Goal: Book appointment/travel/reservation

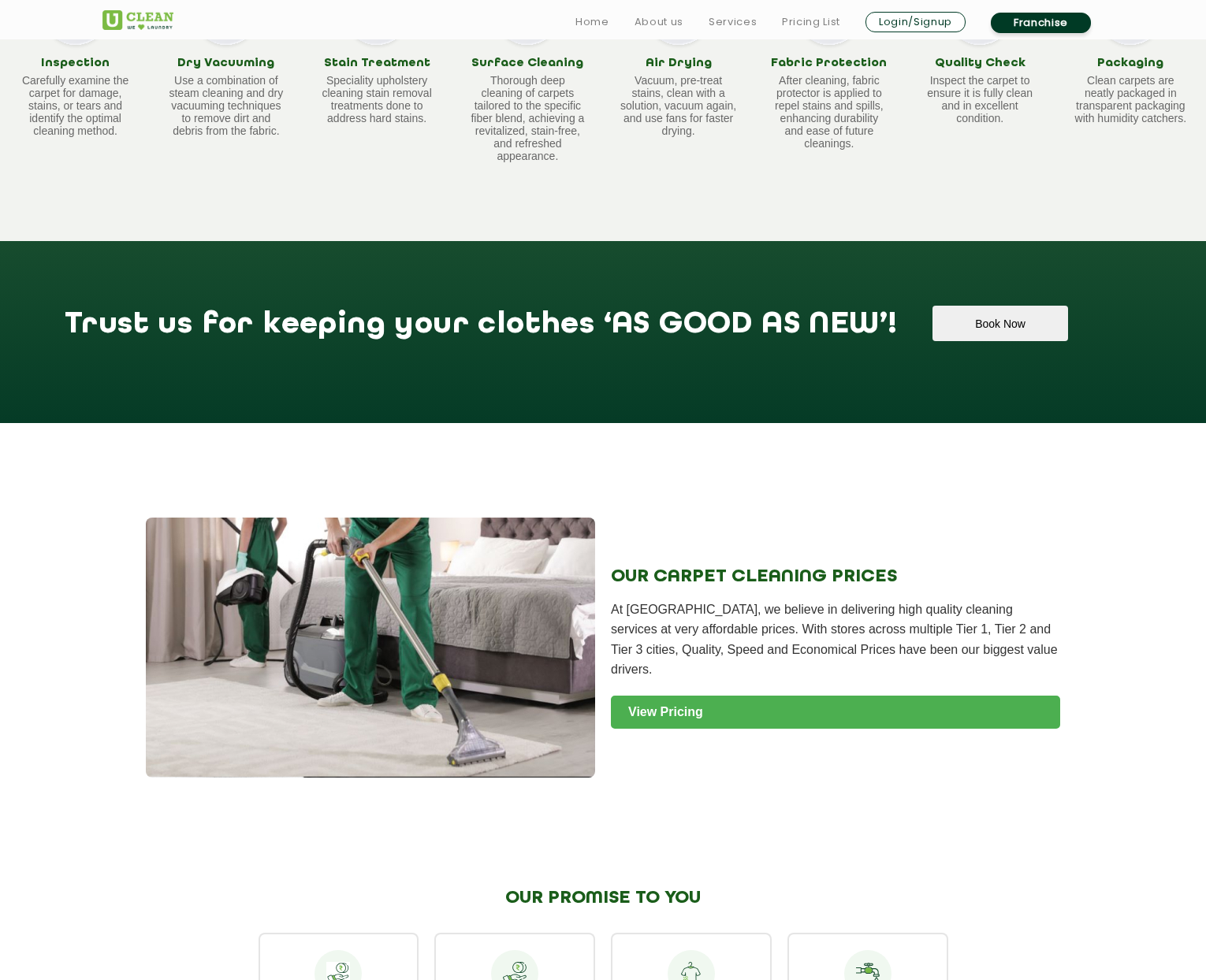
scroll to position [1157, 0]
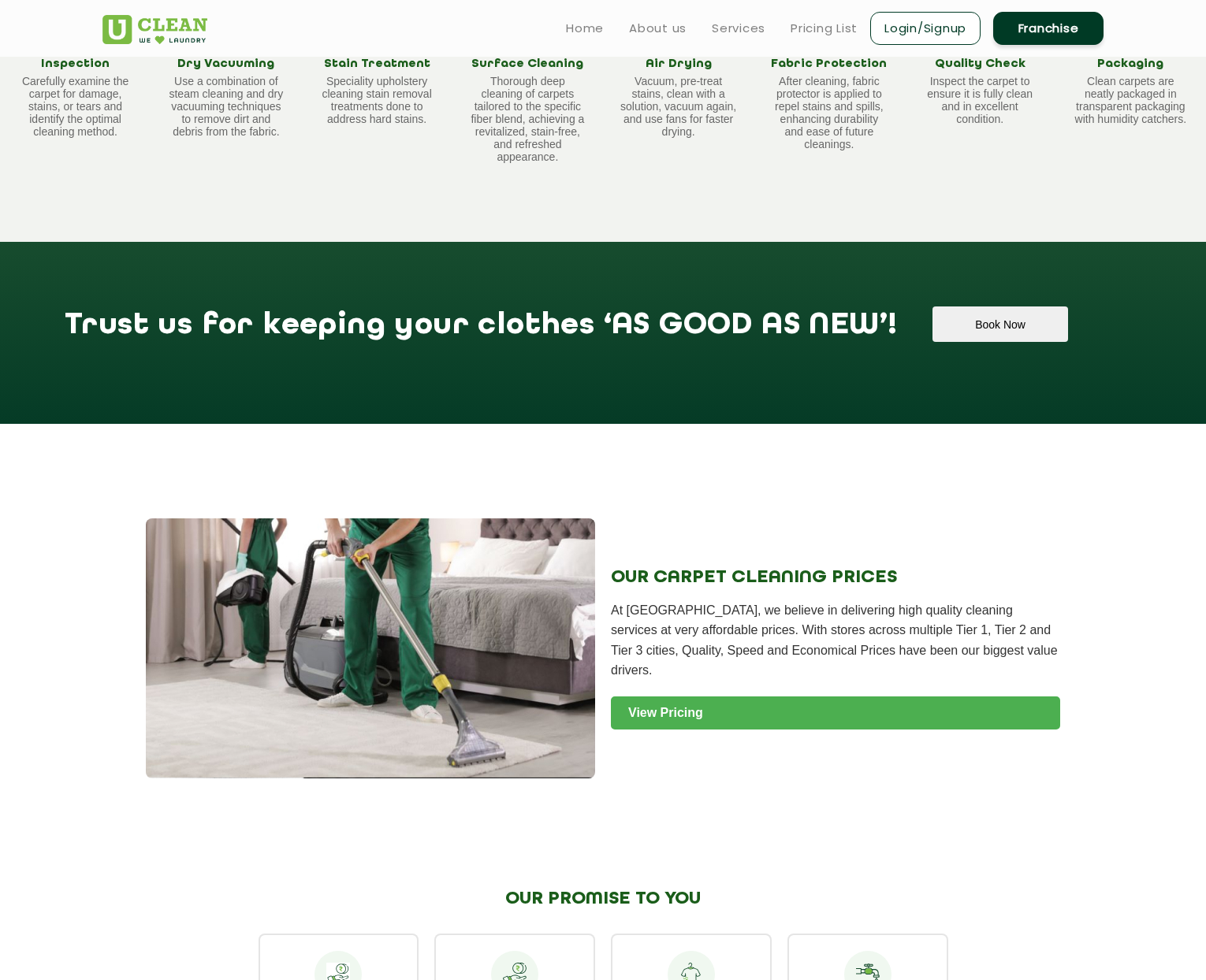
click at [692, 696] on link "View Pricing" at bounding box center [836, 713] width 449 height 33
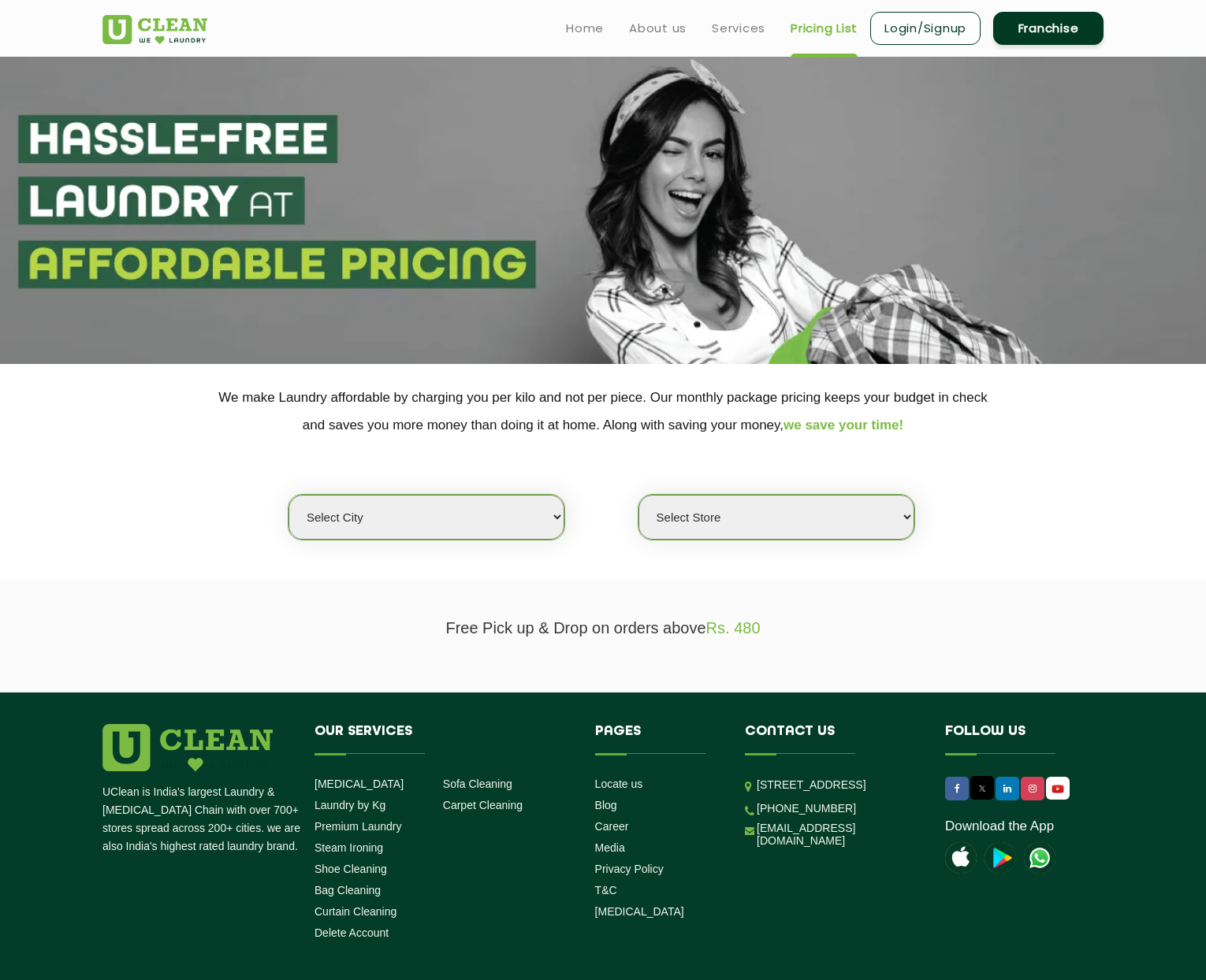
click at [544, 529] on select "Select city [GEOGRAPHIC_DATA] [GEOGRAPHIC_DATA] [GEOGRAPHIC_DATA] [GEOGRAPHIC_D…" at bounding box center [426, 516] width 276 height 45
select select "6"
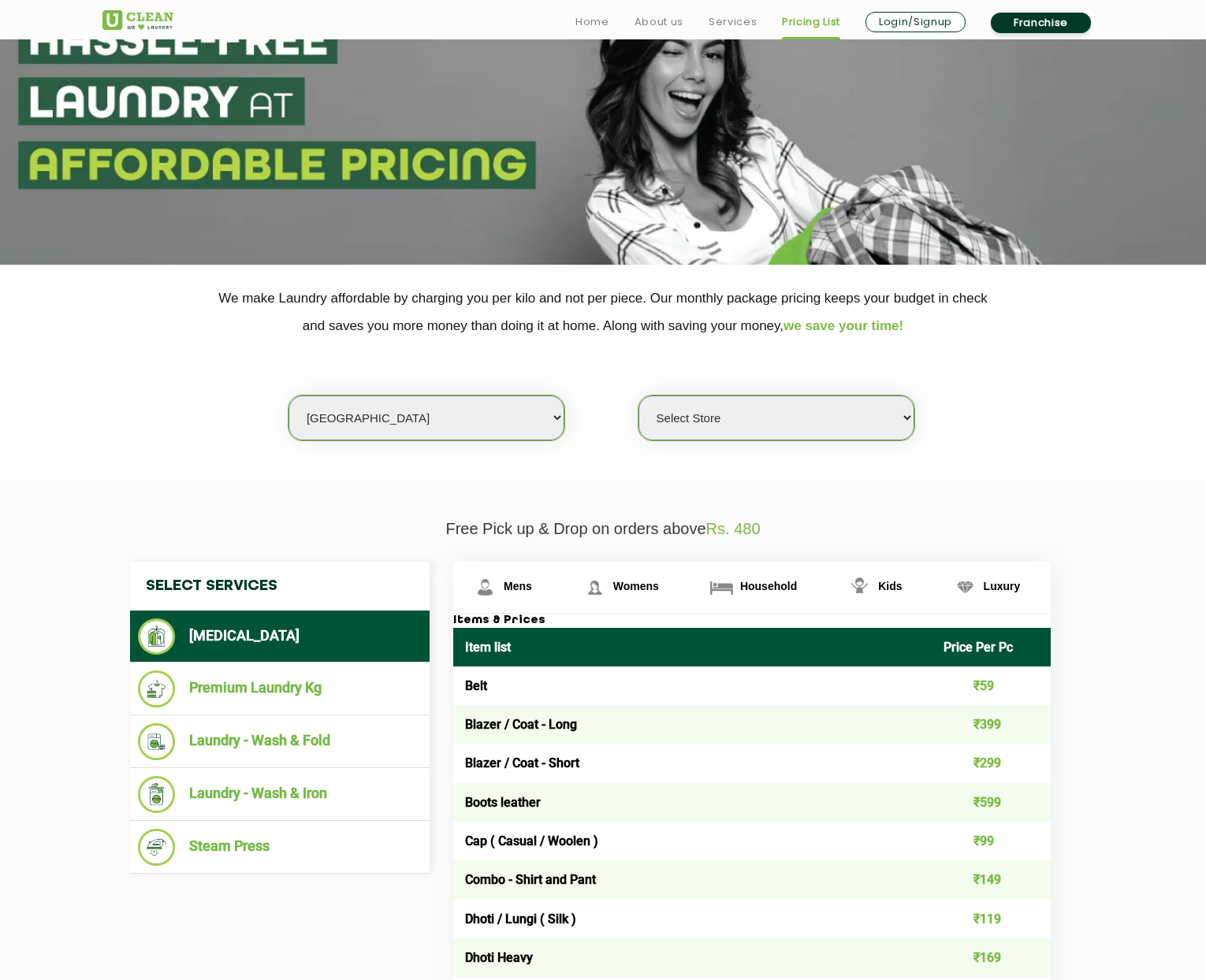
scroll to position [129, 0]
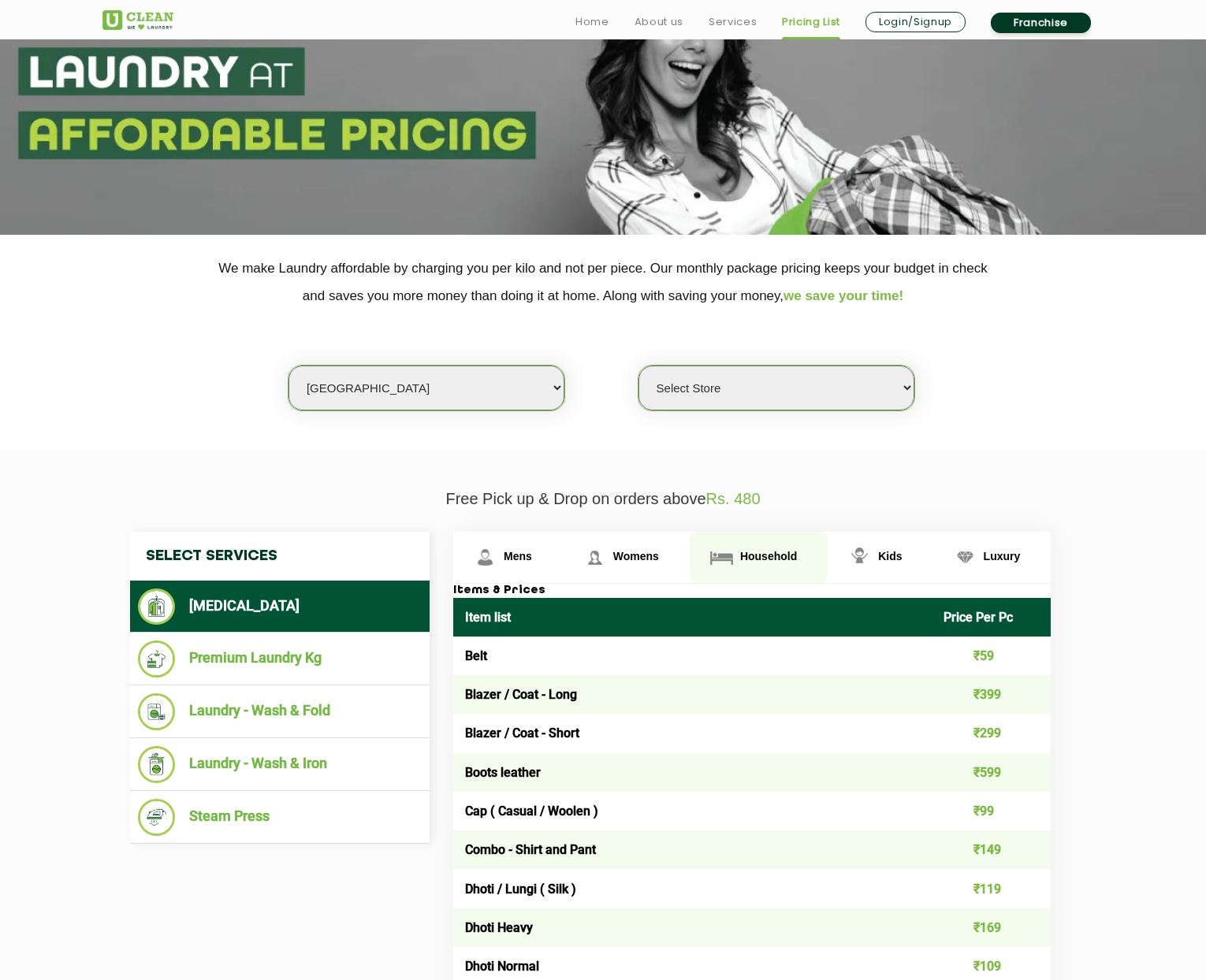
click at [532, 554] on span "Household" at bounding box center [518, 556] width 28 height 13
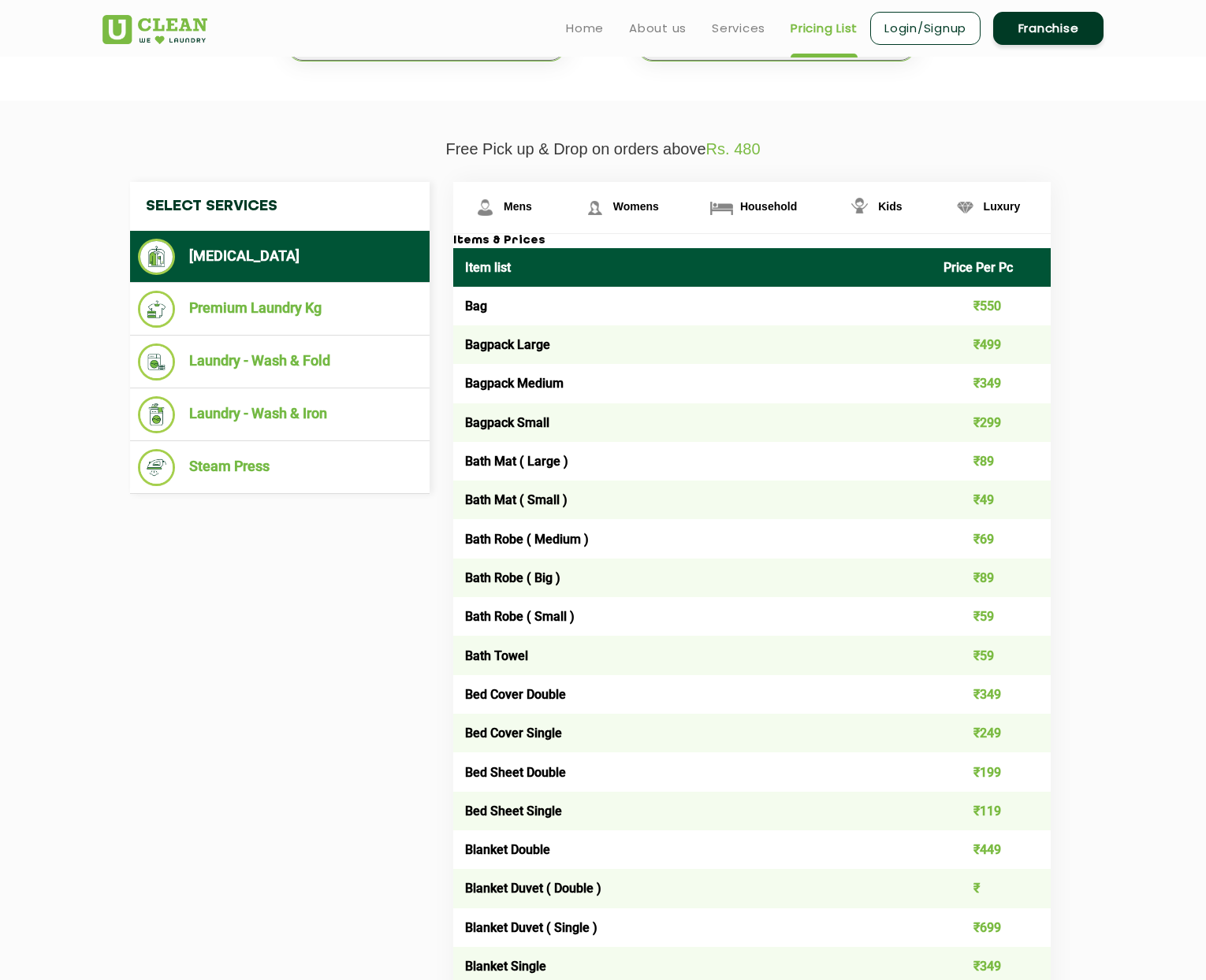
scroll to position [470, 0]
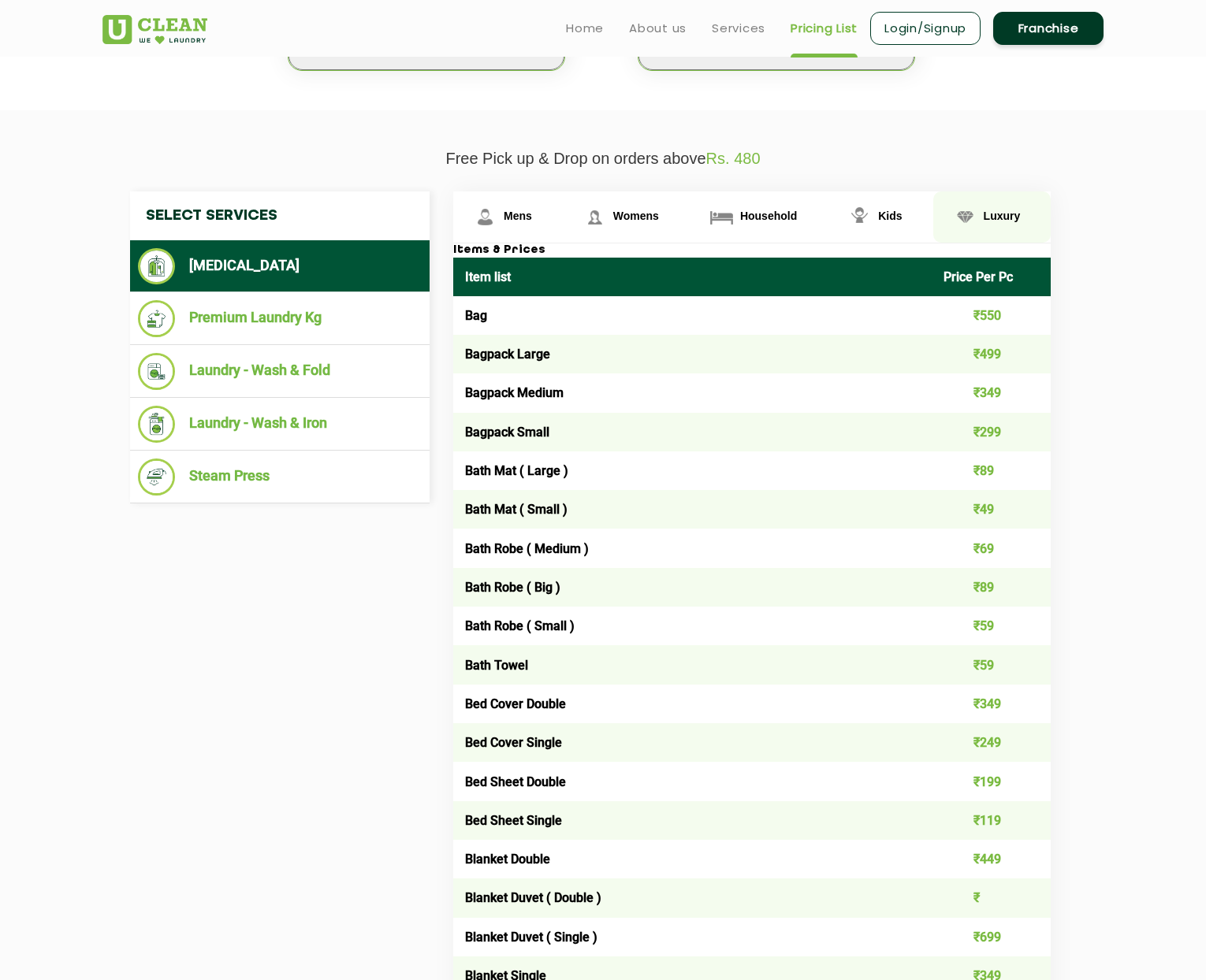
click at [532, 218] on span "Luxury" at bounding box center [518, 216] width 28 height 13
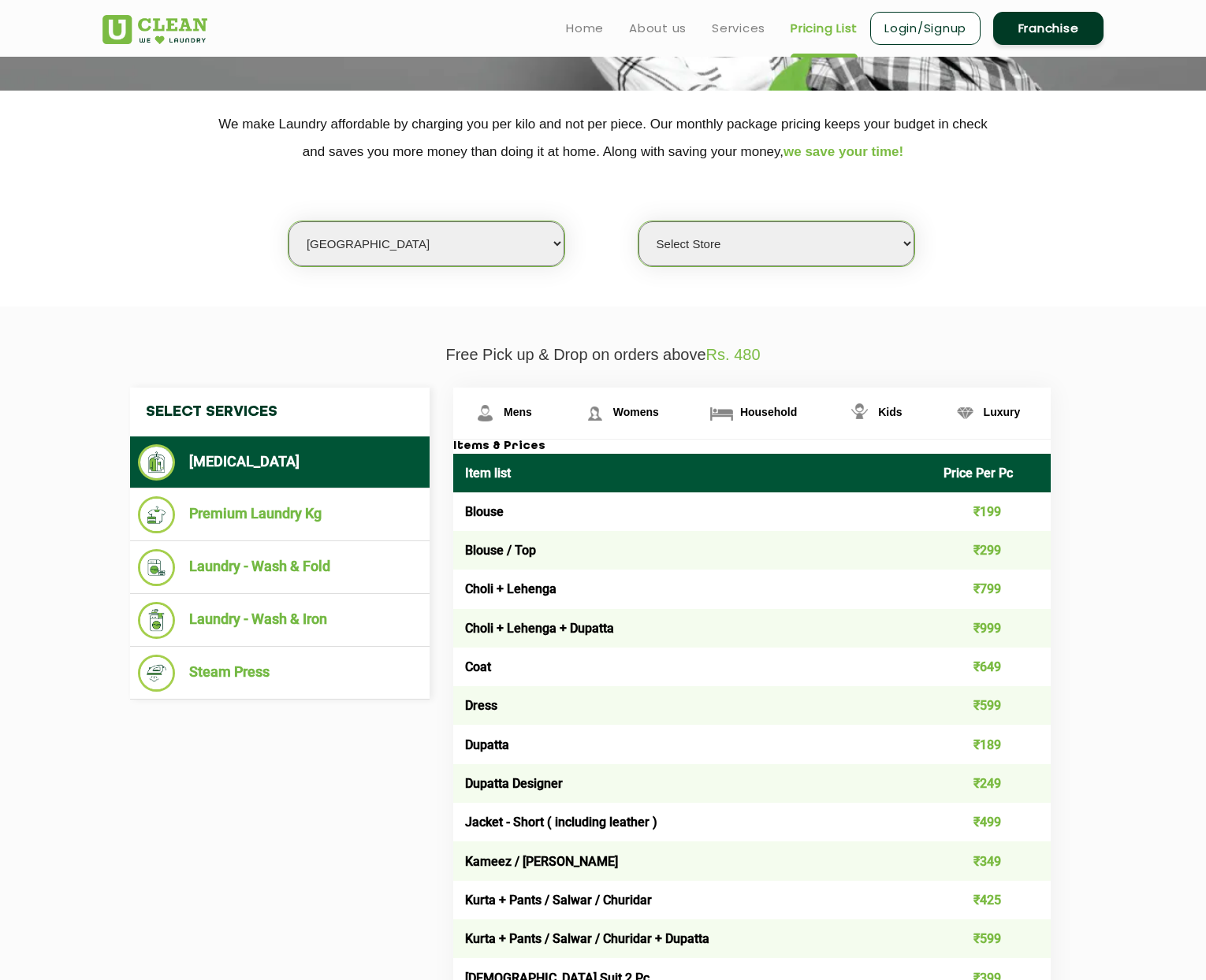
scroll to position [0, 0]
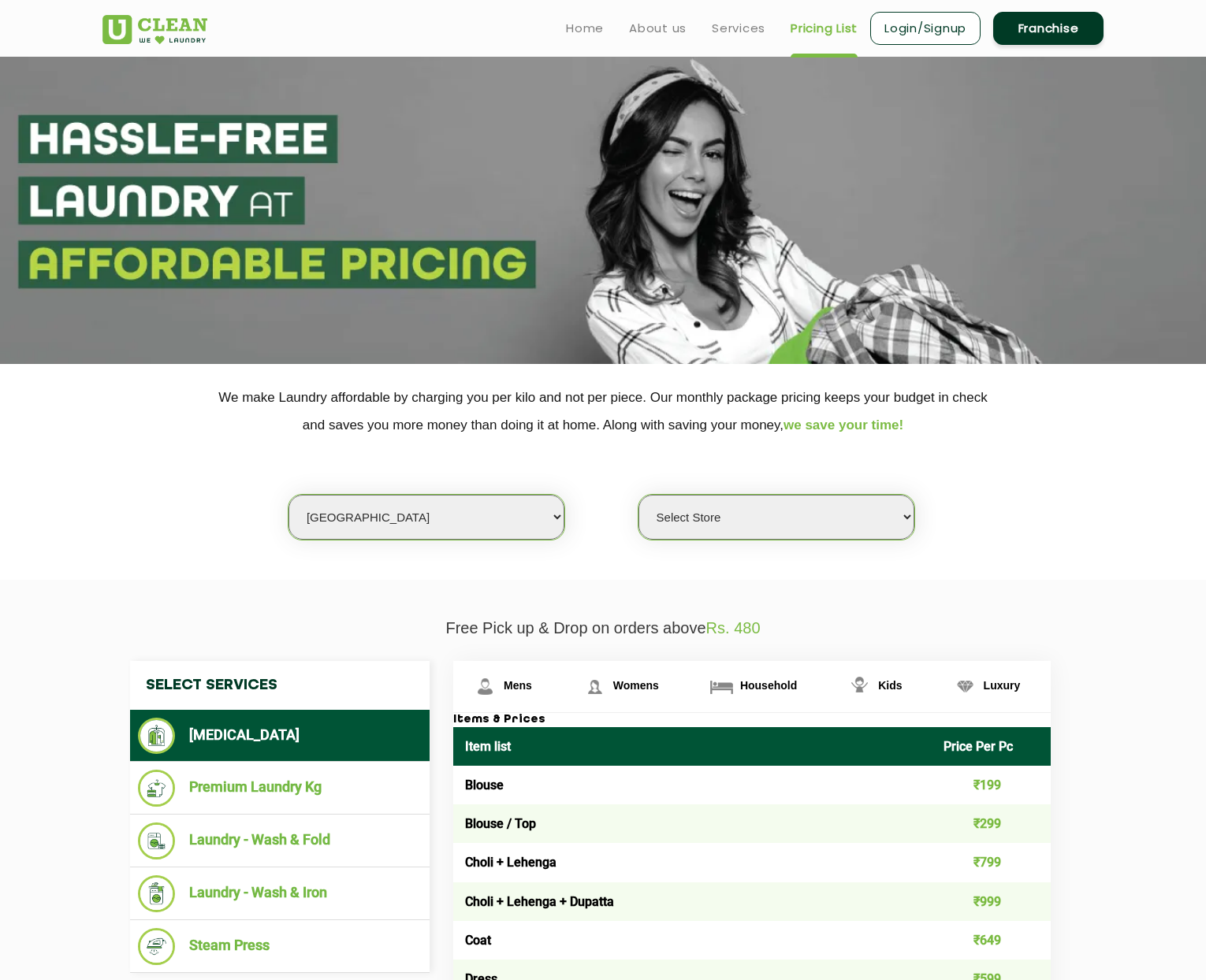
click at [894, 524] on select "Select Store UClean Bhartiya city UClean Hunasamaranahalli UClean KR Puram Beng…" at bounding box center [776, 516] width 276 height 45
select select "115"
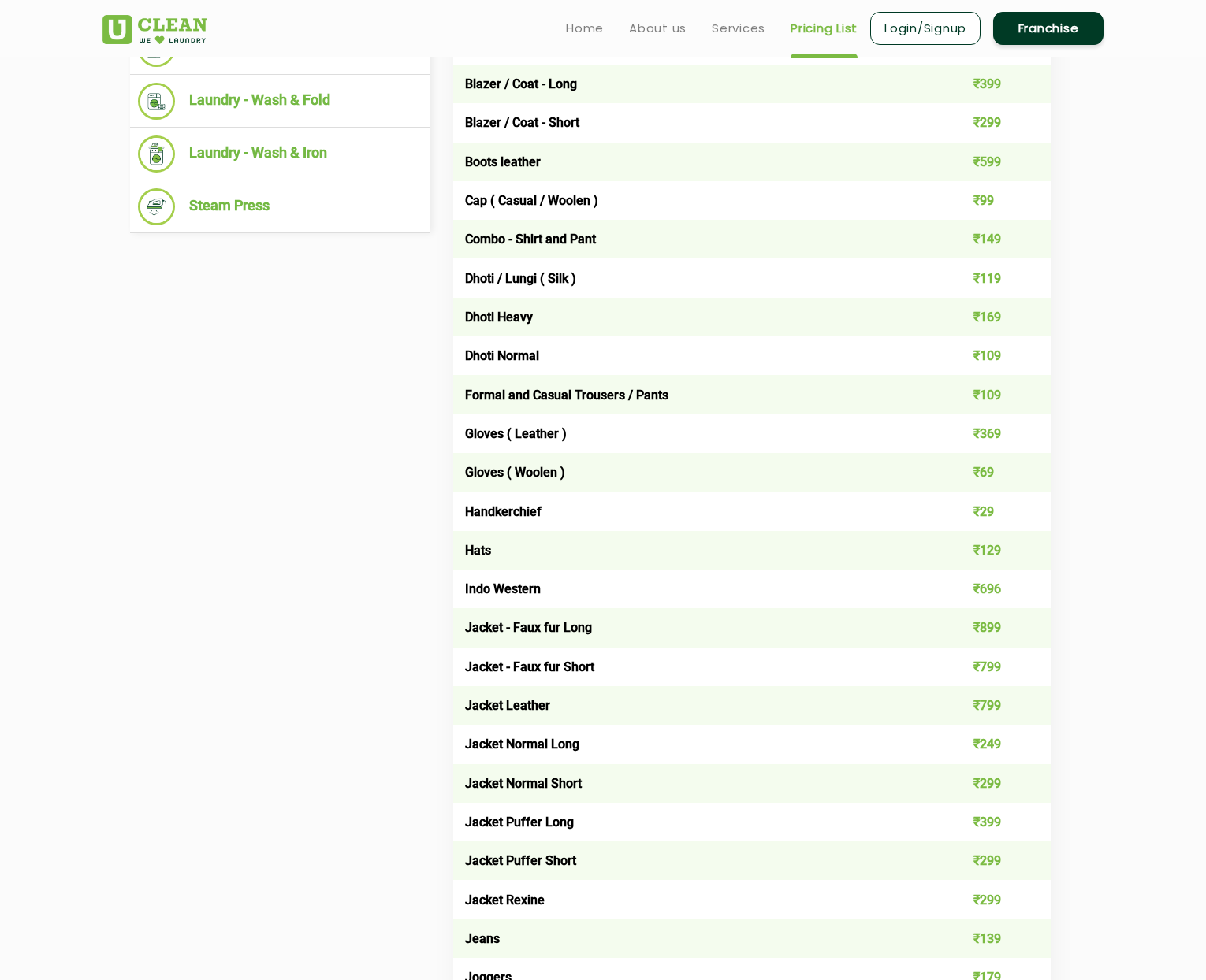
scroll to position [62, 0]
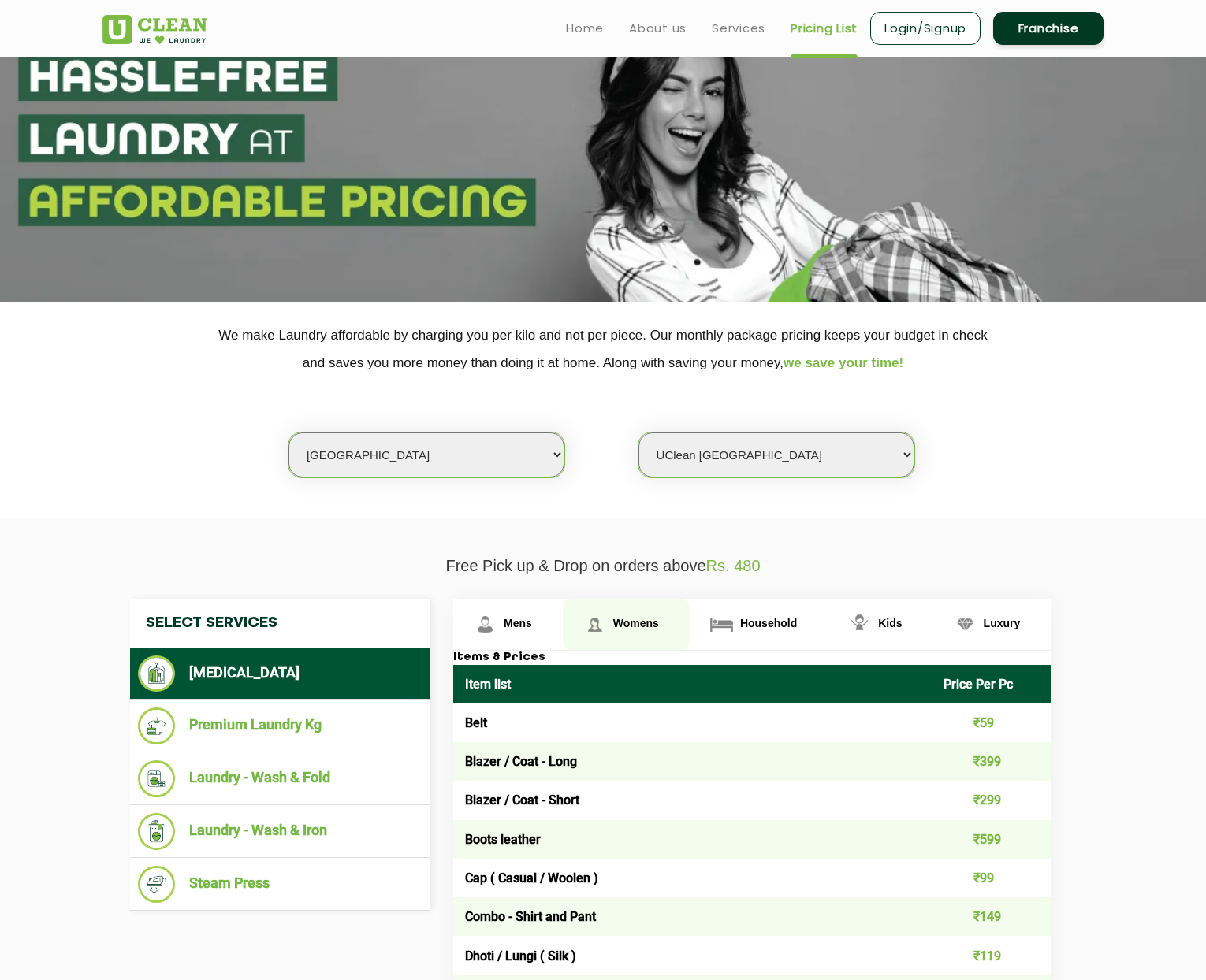
click at [532, 625] on span "Womens" at bounding box center [518, 624] width 28 height 13
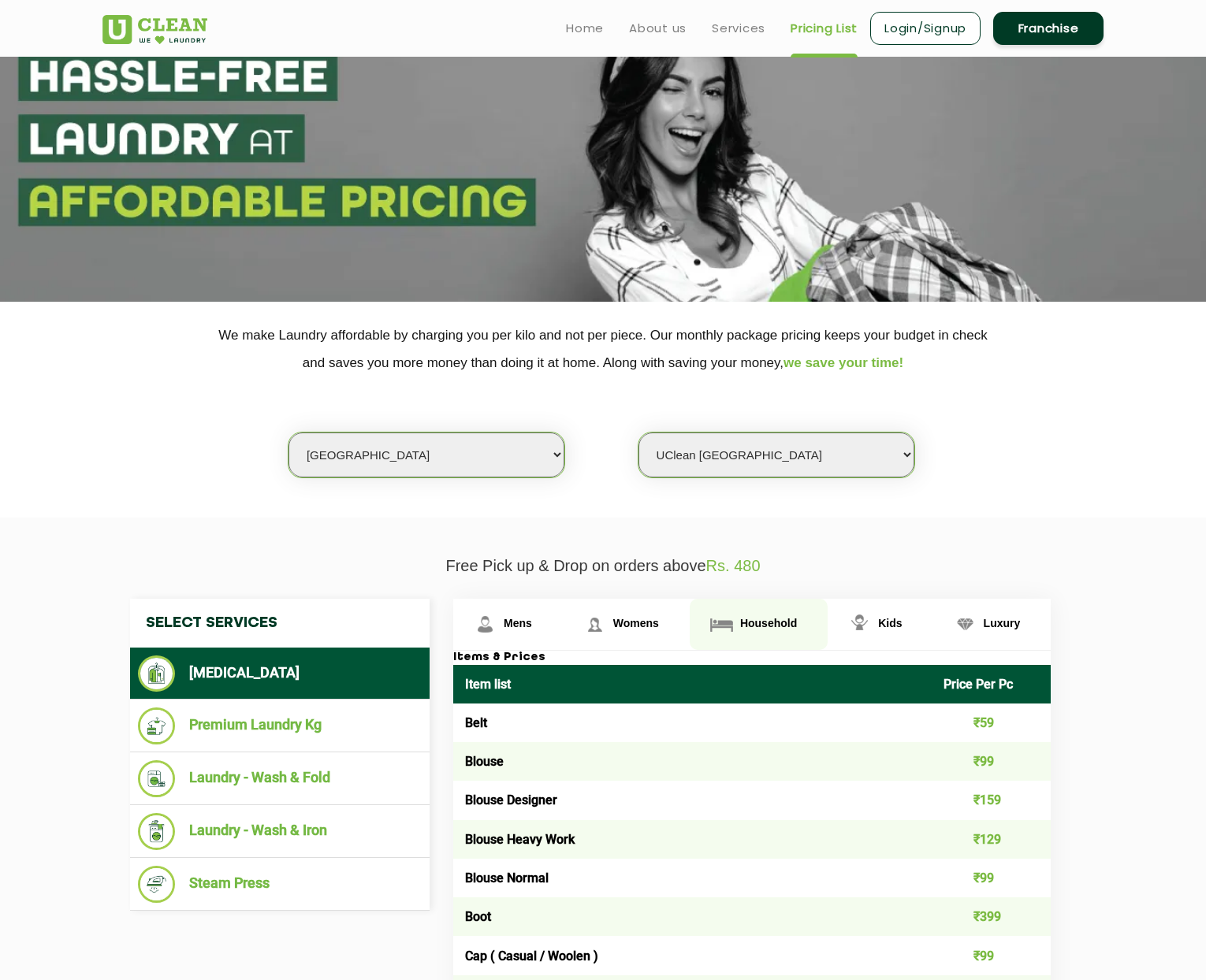
click at [532, 626] on span "Household" at bounding box center [518, 624] width 28 height 13
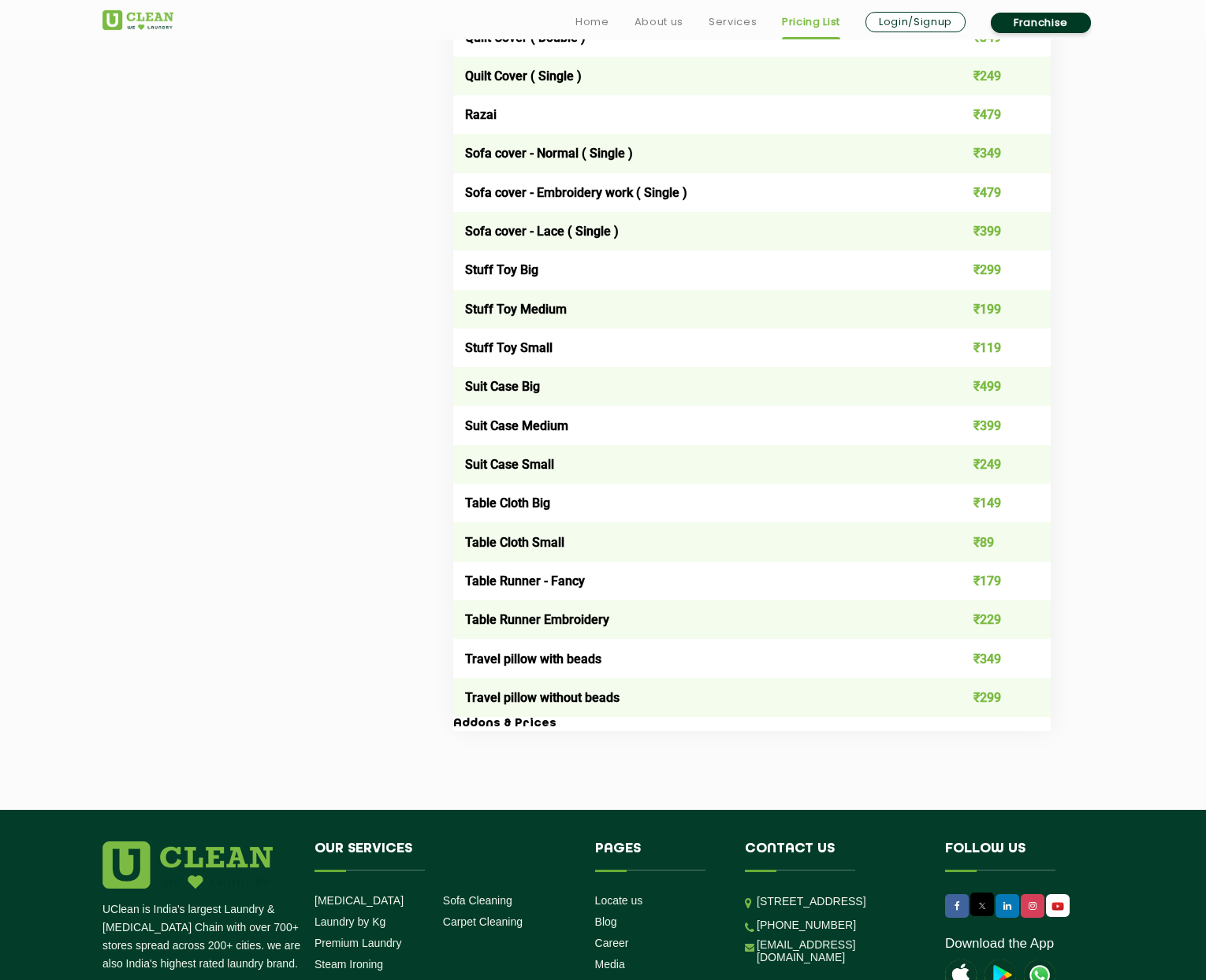
scroll to position [2662, 0]
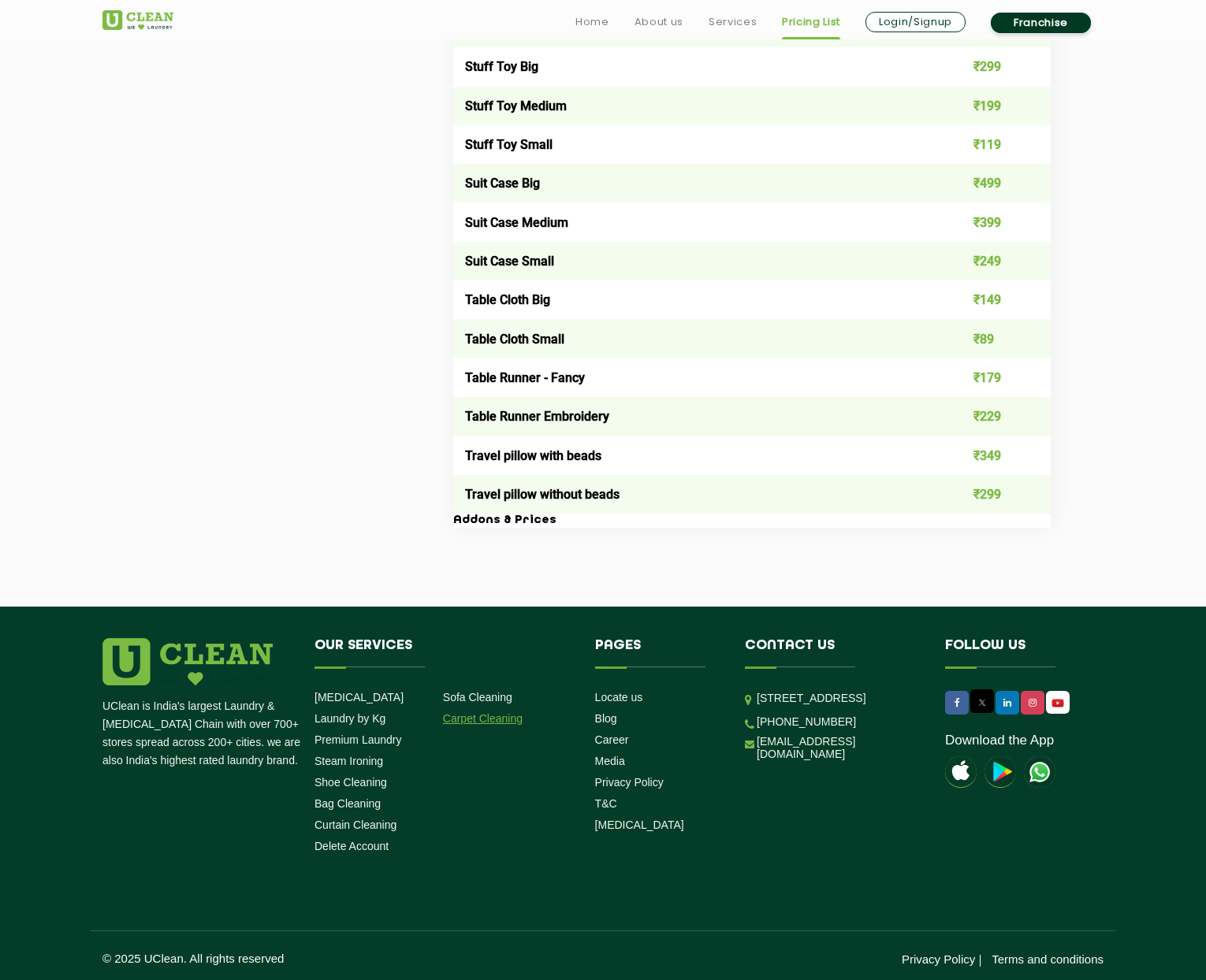
click at [470, 715] on link "Carpet Cleaning" at bounding box center [483, 719] width 80 height 13
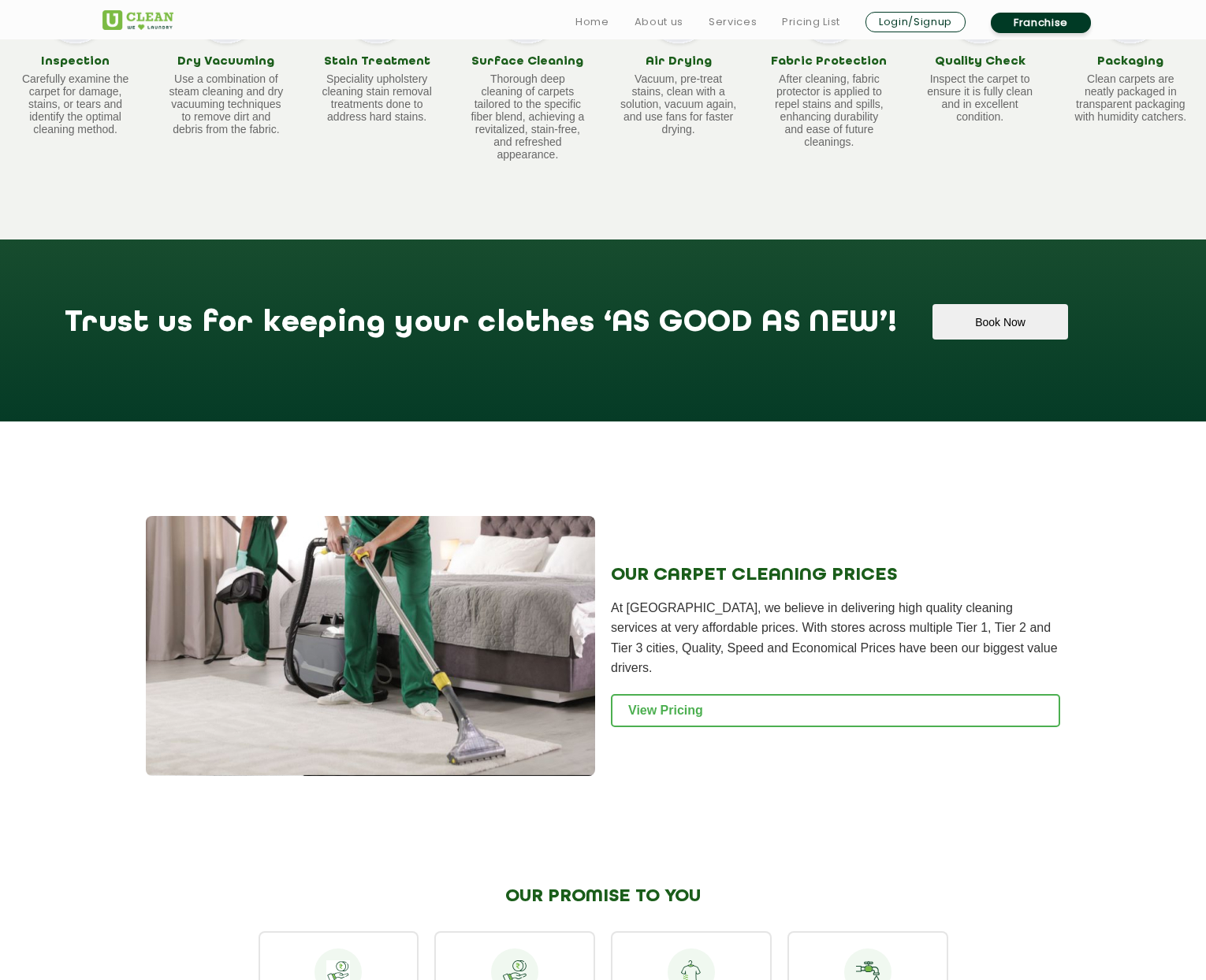
scroll to position [1187, 0]
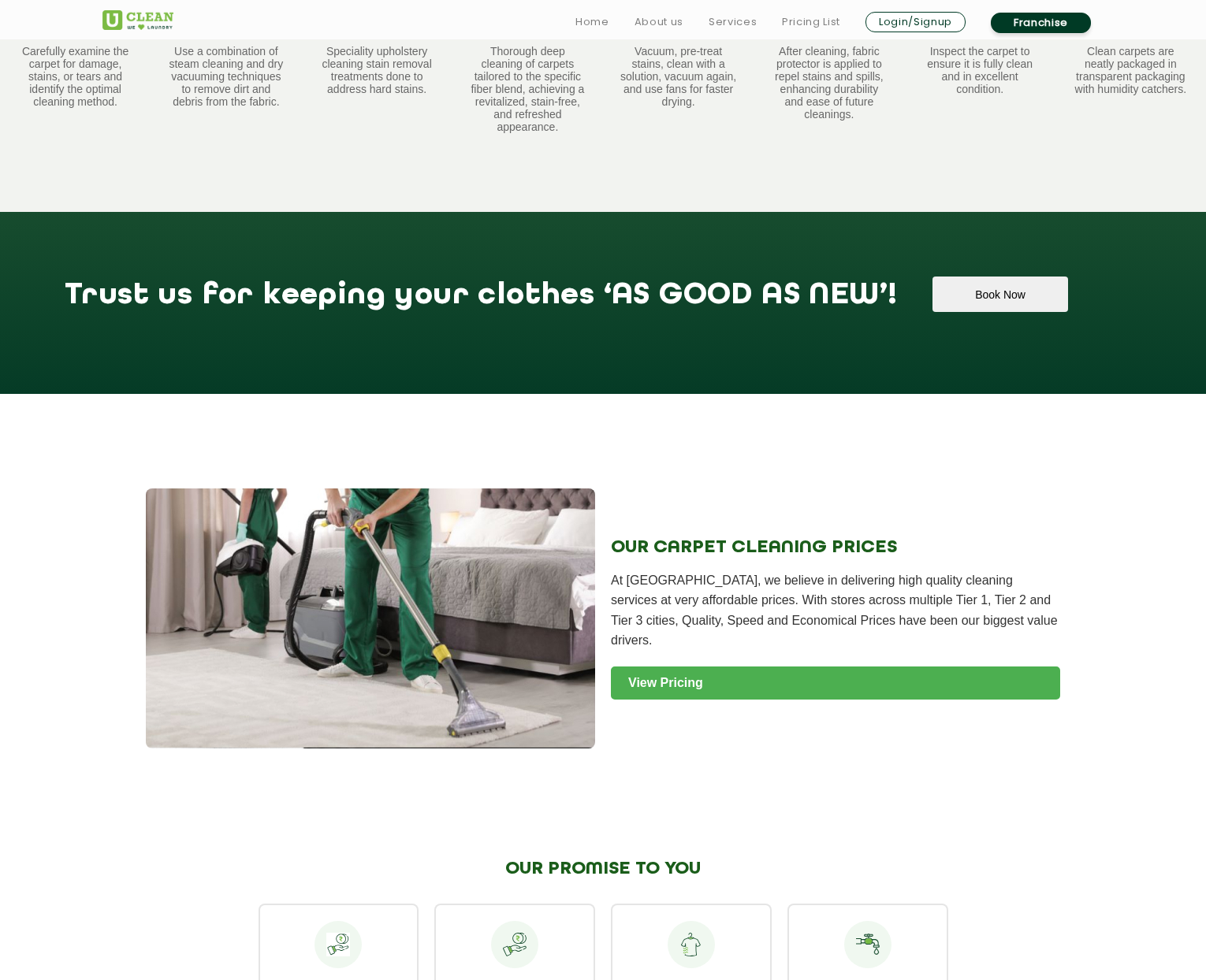
click at [685, 666] on link "View Pricing" at bounding box center [836, 683] width 449 height 33
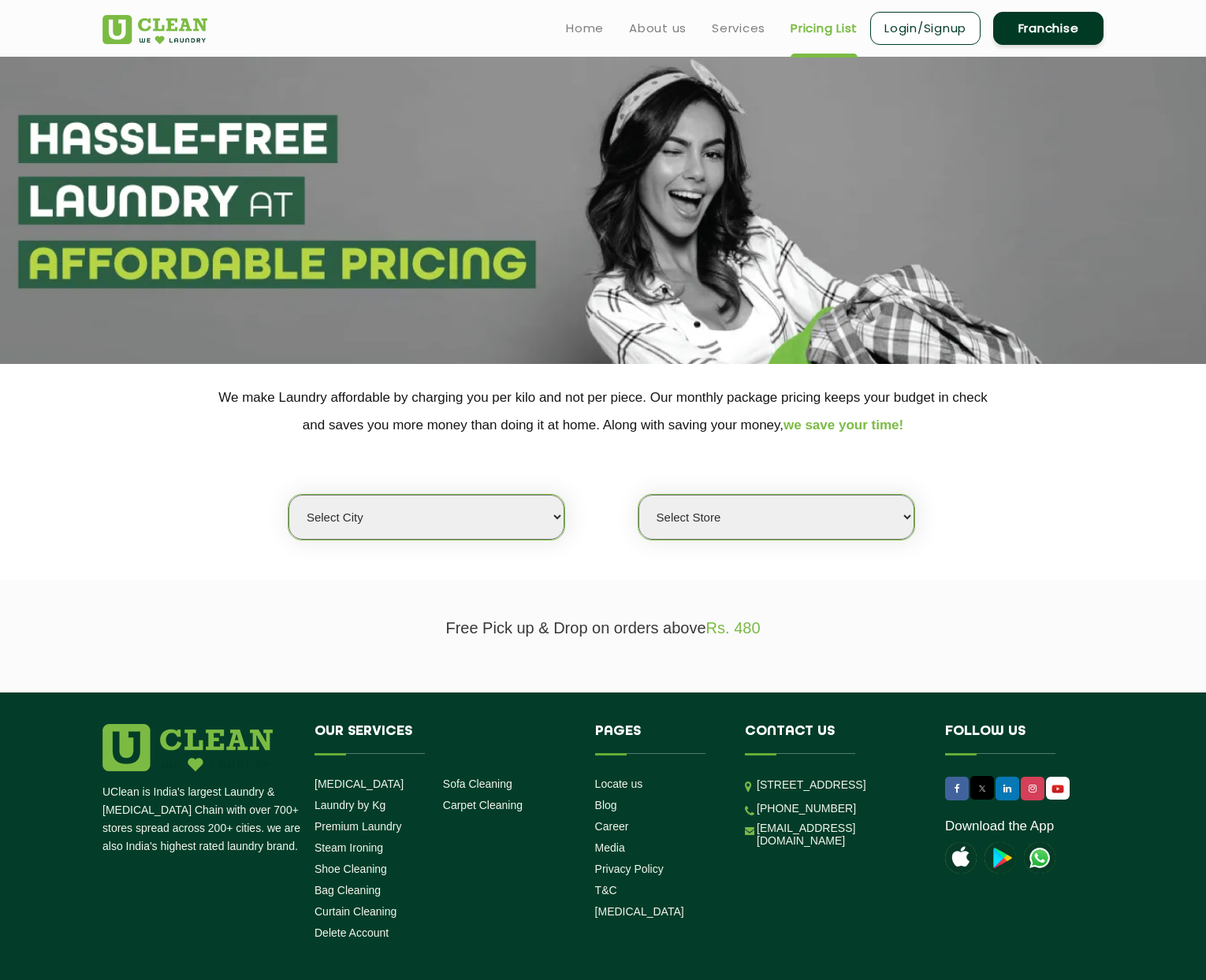
click at [836, 32] on link "Pricing List" at bounding box center [825, 28] width 67 height 19
click at [748, 30] on link "Services" at bounding box center [739, 28] width 54 height 19
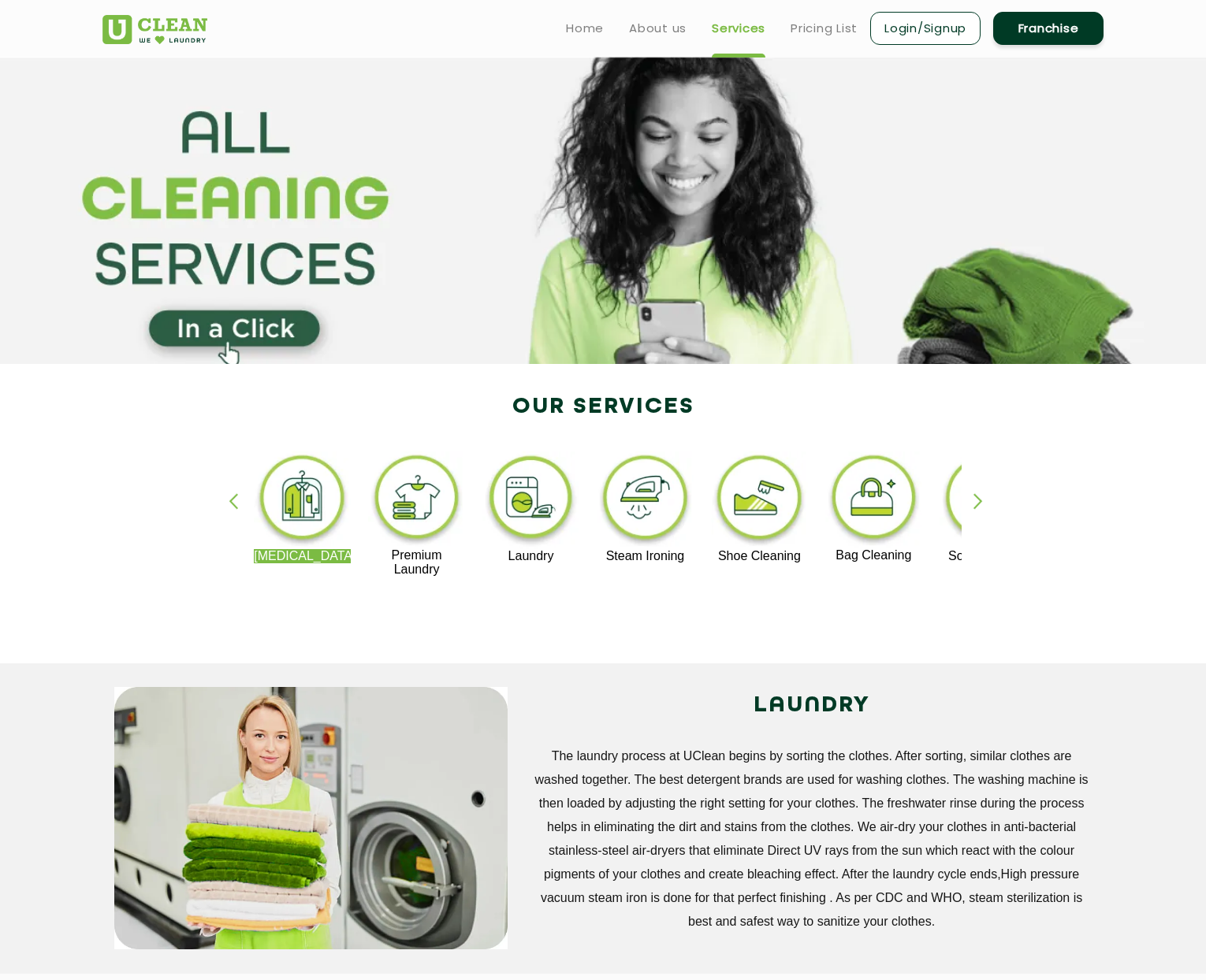
click at [972, 502] on div "Dry Cleaning Premium Laundry Laundry Steam Ironing Shoe Cleaning Bag Cleaning S…" at bounding box center [603, 522] width 1025 height 284
click at [973, 505] on div "Dry Cleaning Premium Laundry Laundry Steam Ironing Shoe Cleaning Bag Cleaning S…" at bounding box center [603, 522] width 1025 height 284
click at [980, 504] on div "button" at bounding box center [986, 515] width 24 height 44
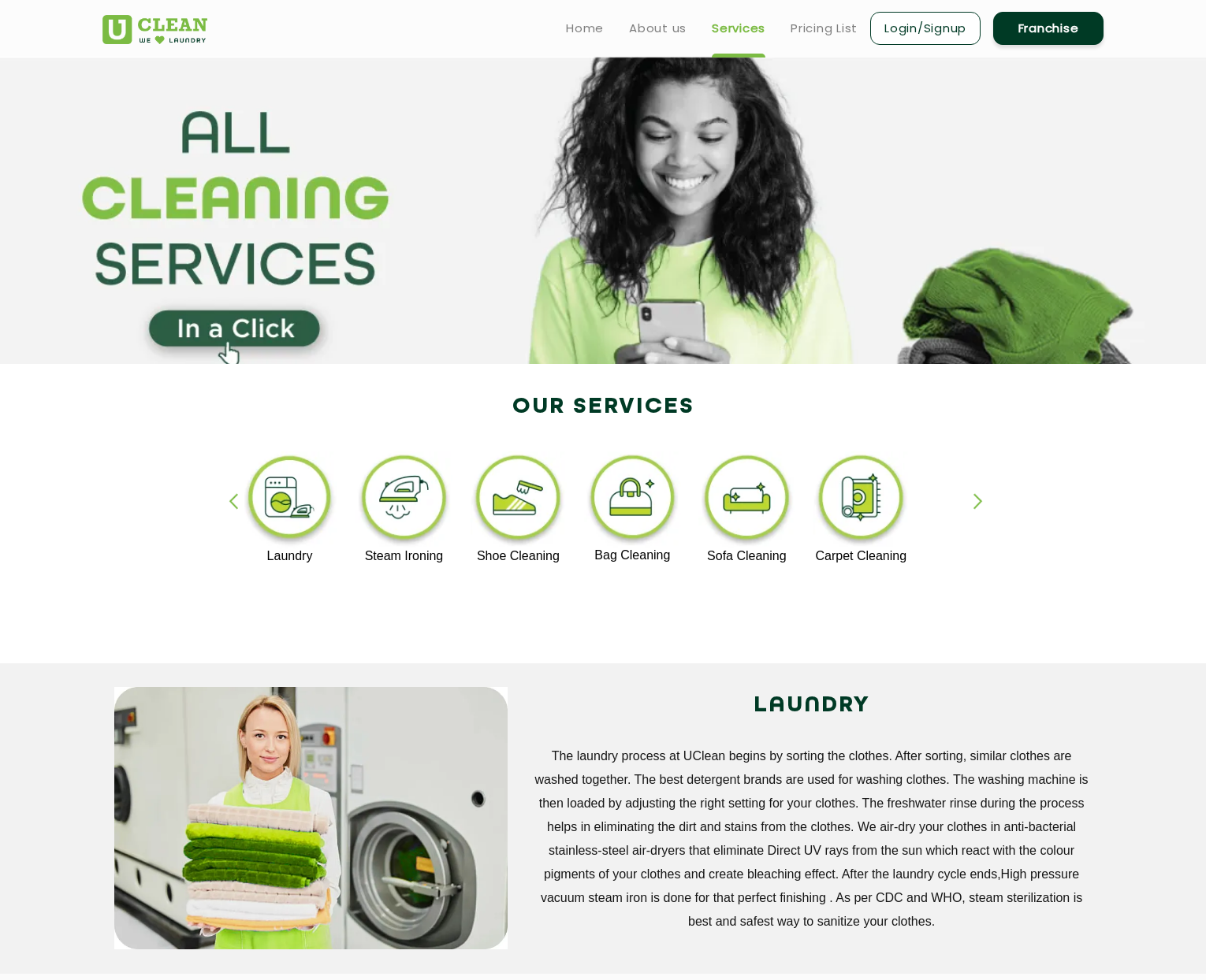
click at [882, 513] on img at bounding box center [861, 501] width 97 height 98
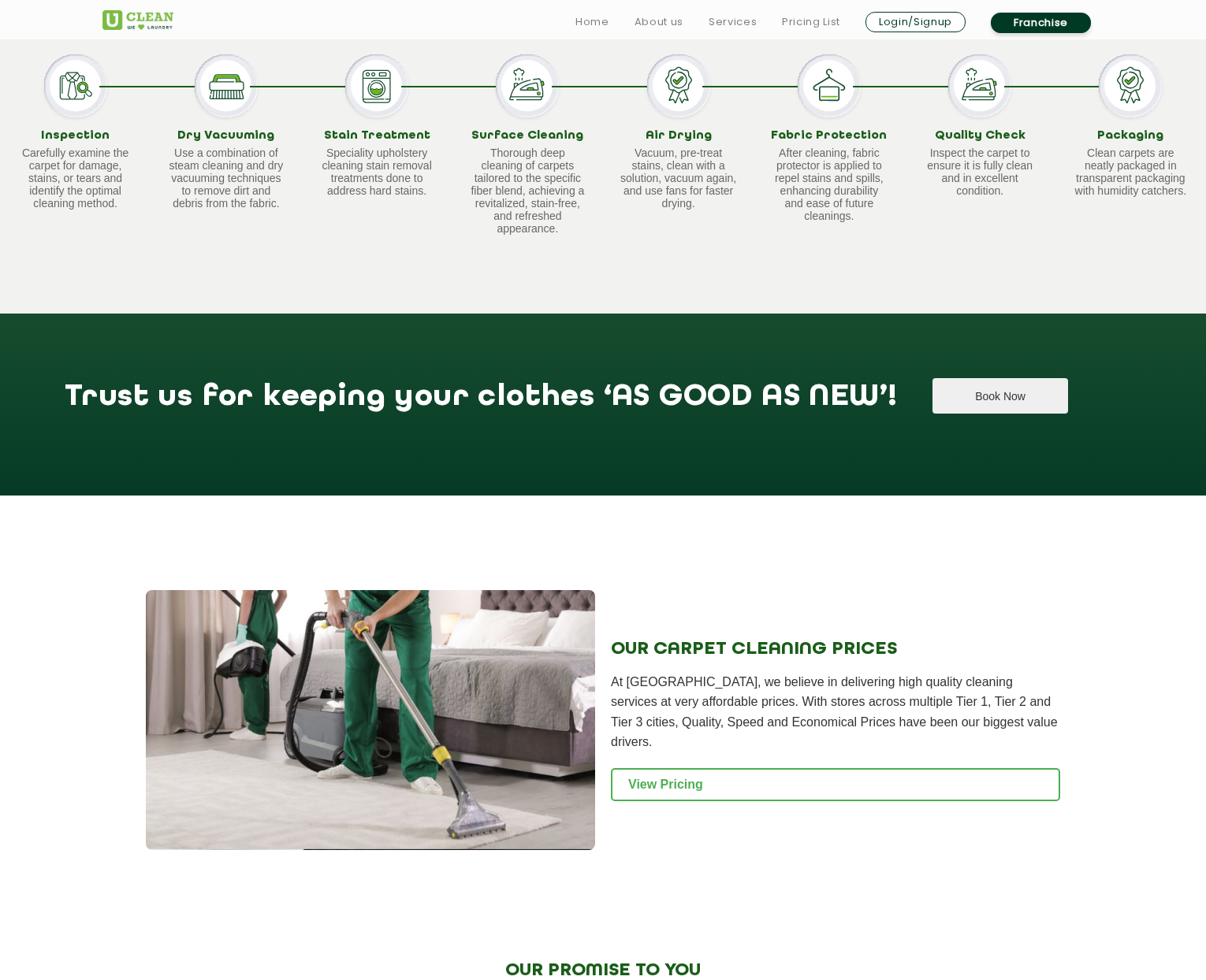
scroll to position [1097, 0]
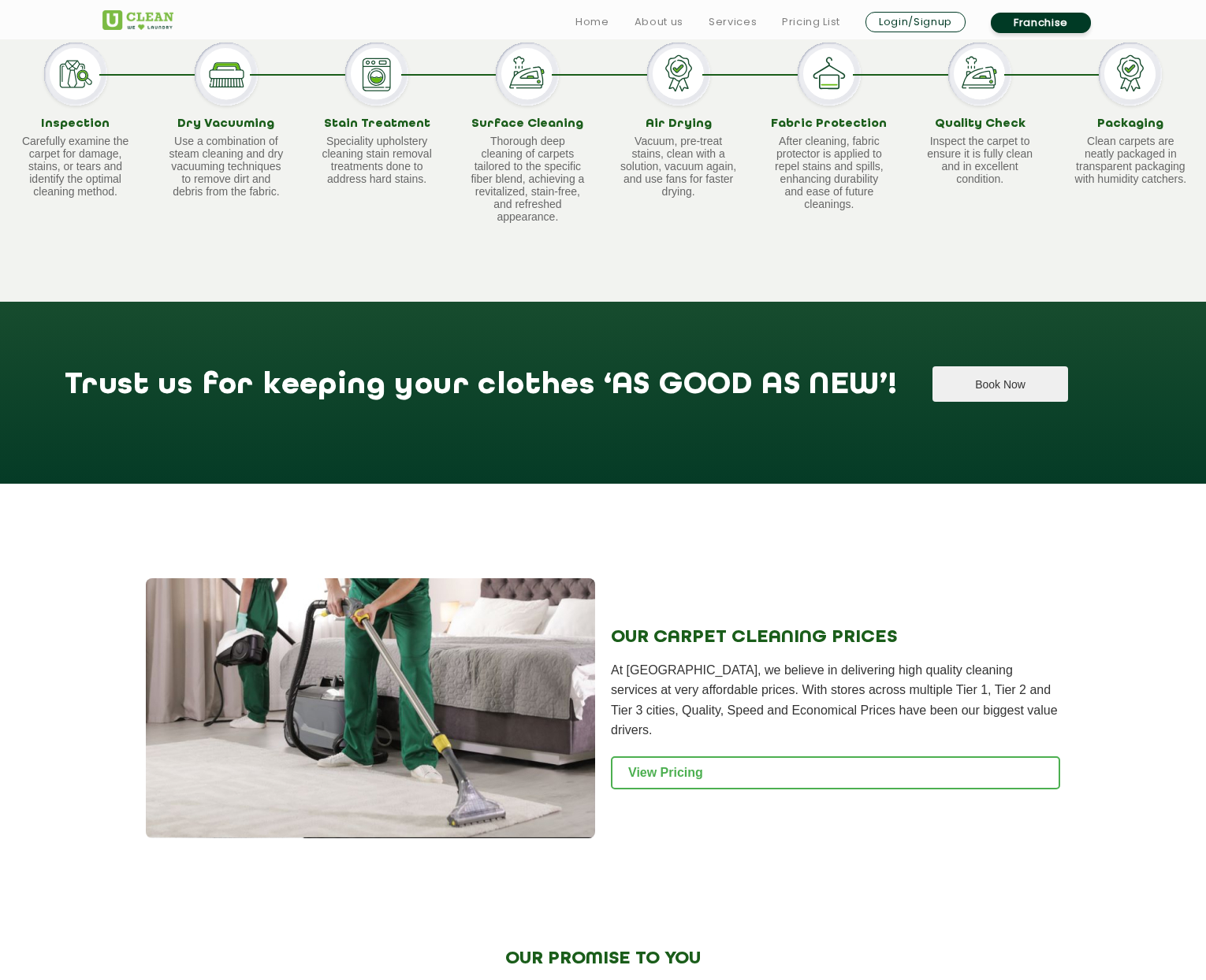
click at [934, 381] on button "Book Now" at bounding box center [1000, 384] width 135 height 35
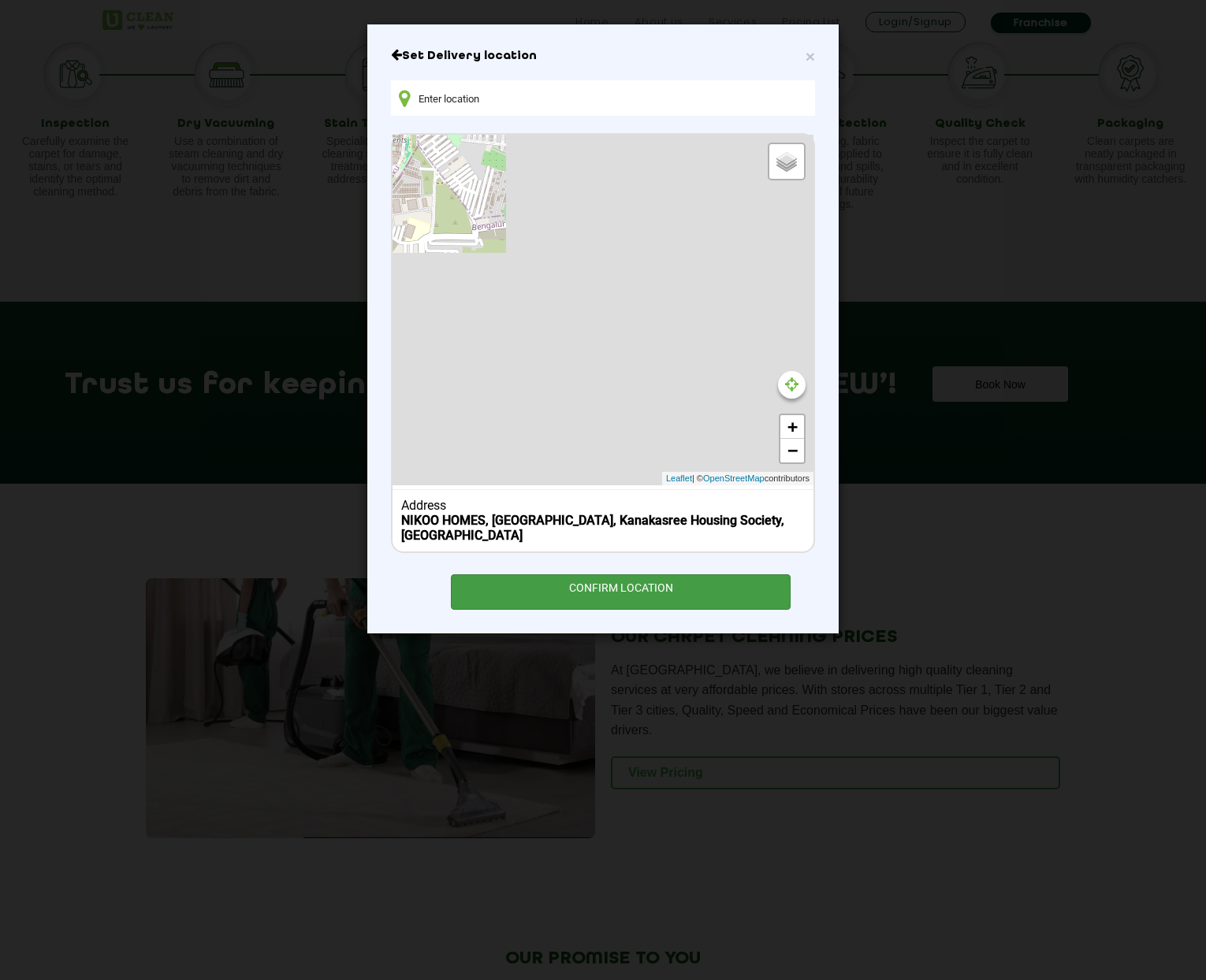
click at [631, 591] on div "CONFIRM LOCATION" at bounding box center [621, 592] width 340 height 35
